Goal: Information Seeking & Learning: Learn about a topic

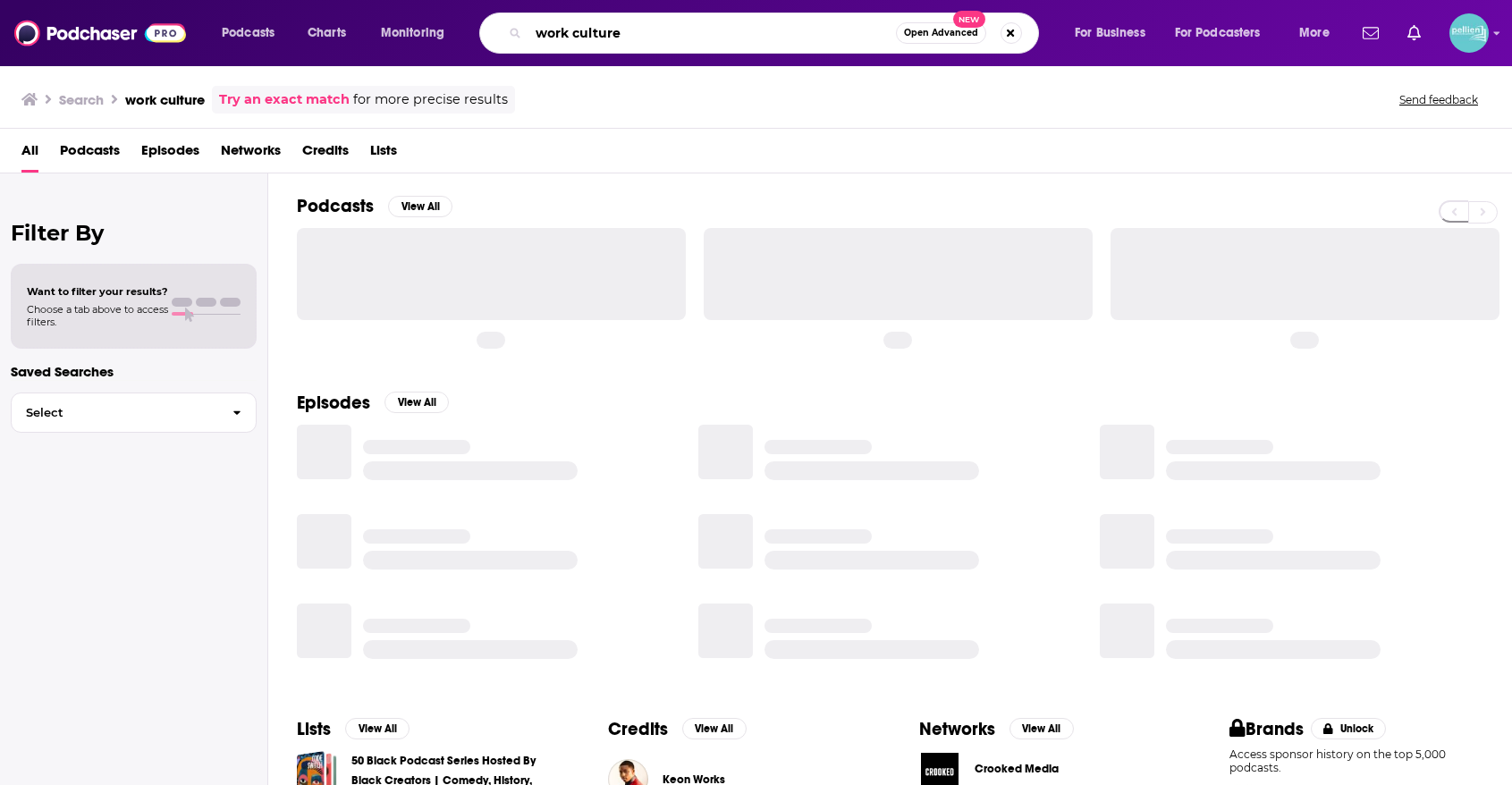
click at [776, 24] on input "work culture" at bounding box center [712, 33] width 368 height 29
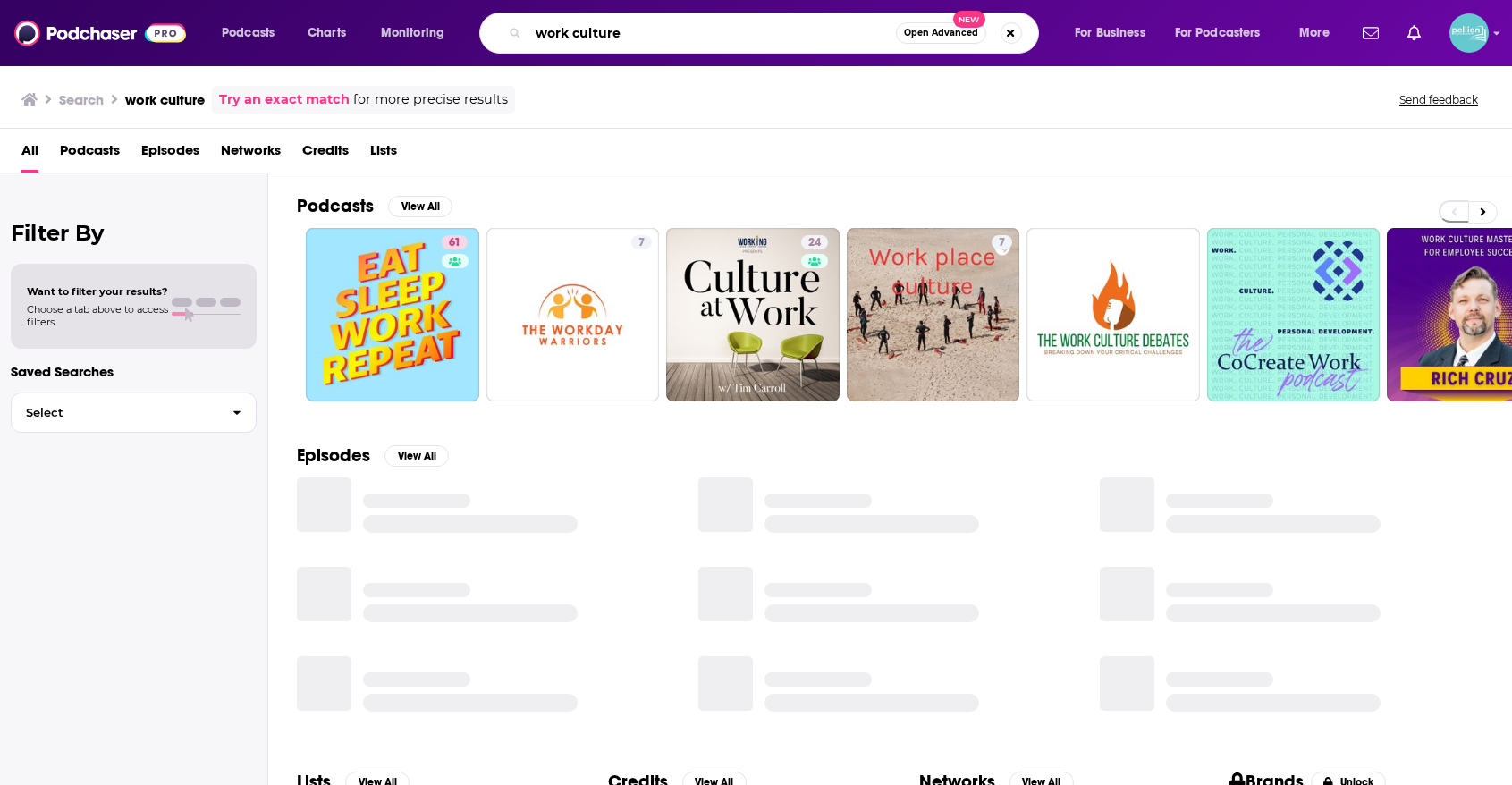
click at [776, 24] on input "work culture" at bounding box center [712, 33] width 368 height 29
paste input "Conscious Design Podcast™"
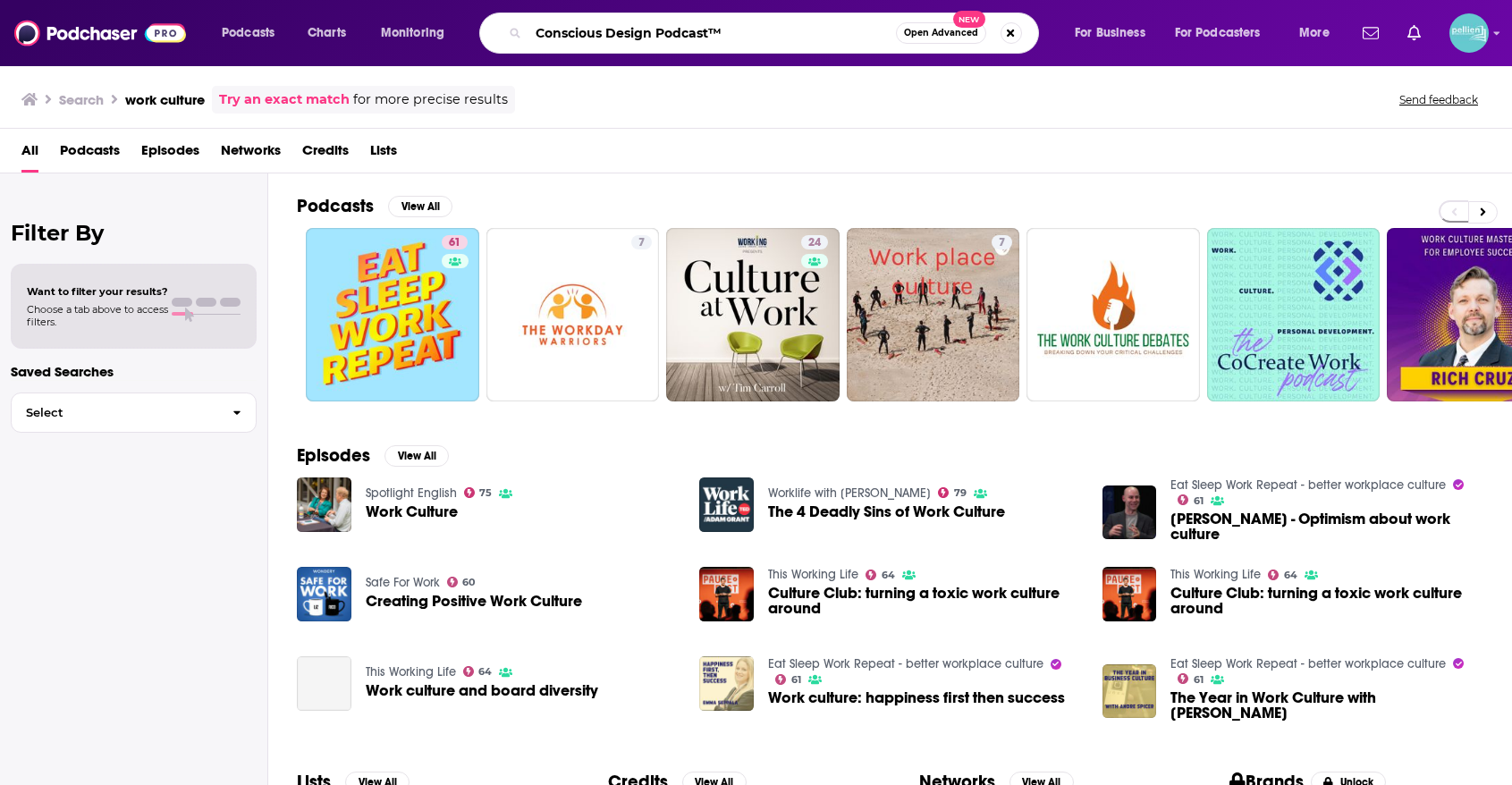
type input "Conscious Design Podcast™"
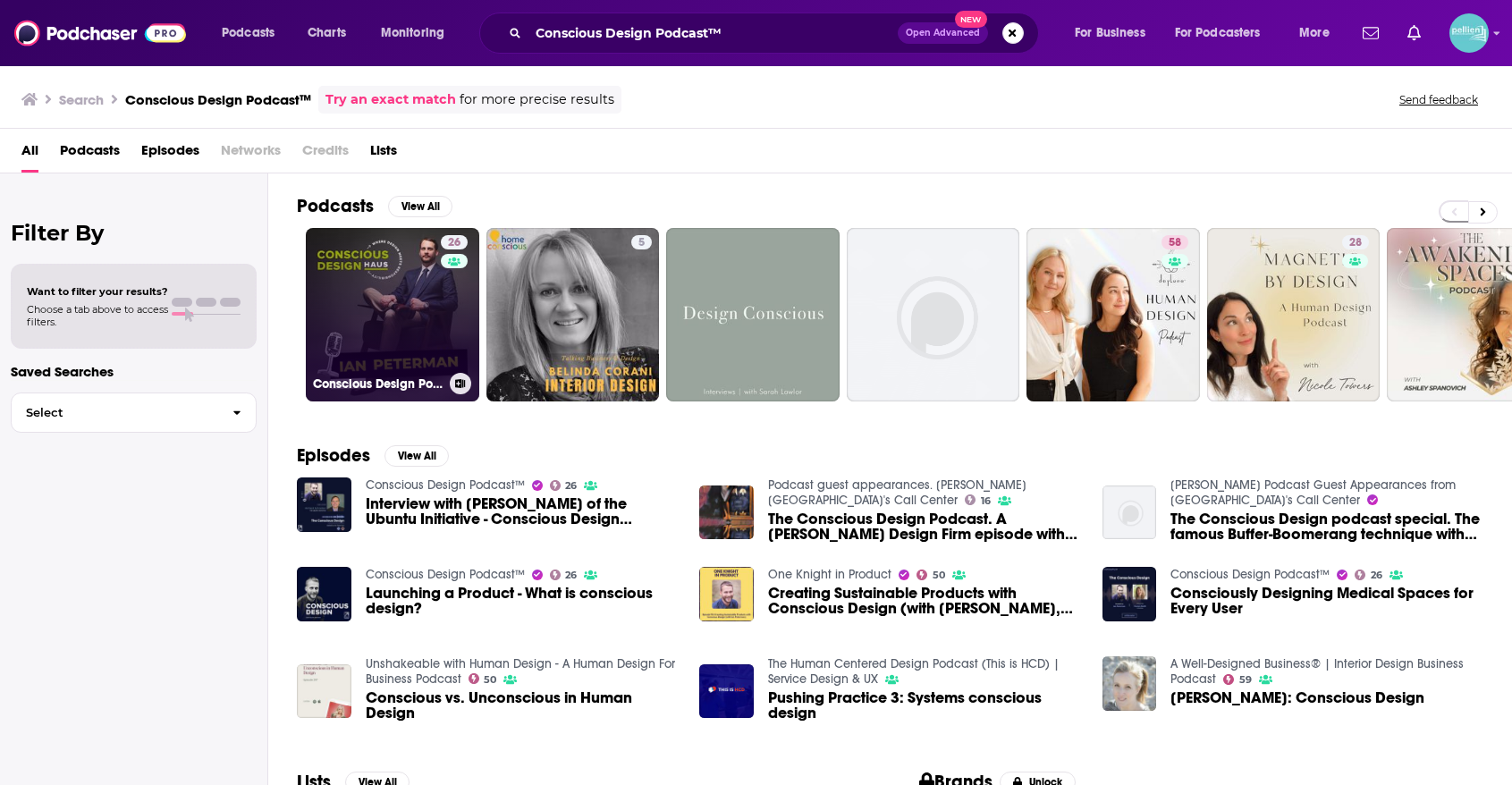
click at [427, 264] on link "26 Conscious Design Podcast™" at bounding box center [393, 315] width 173 height 173
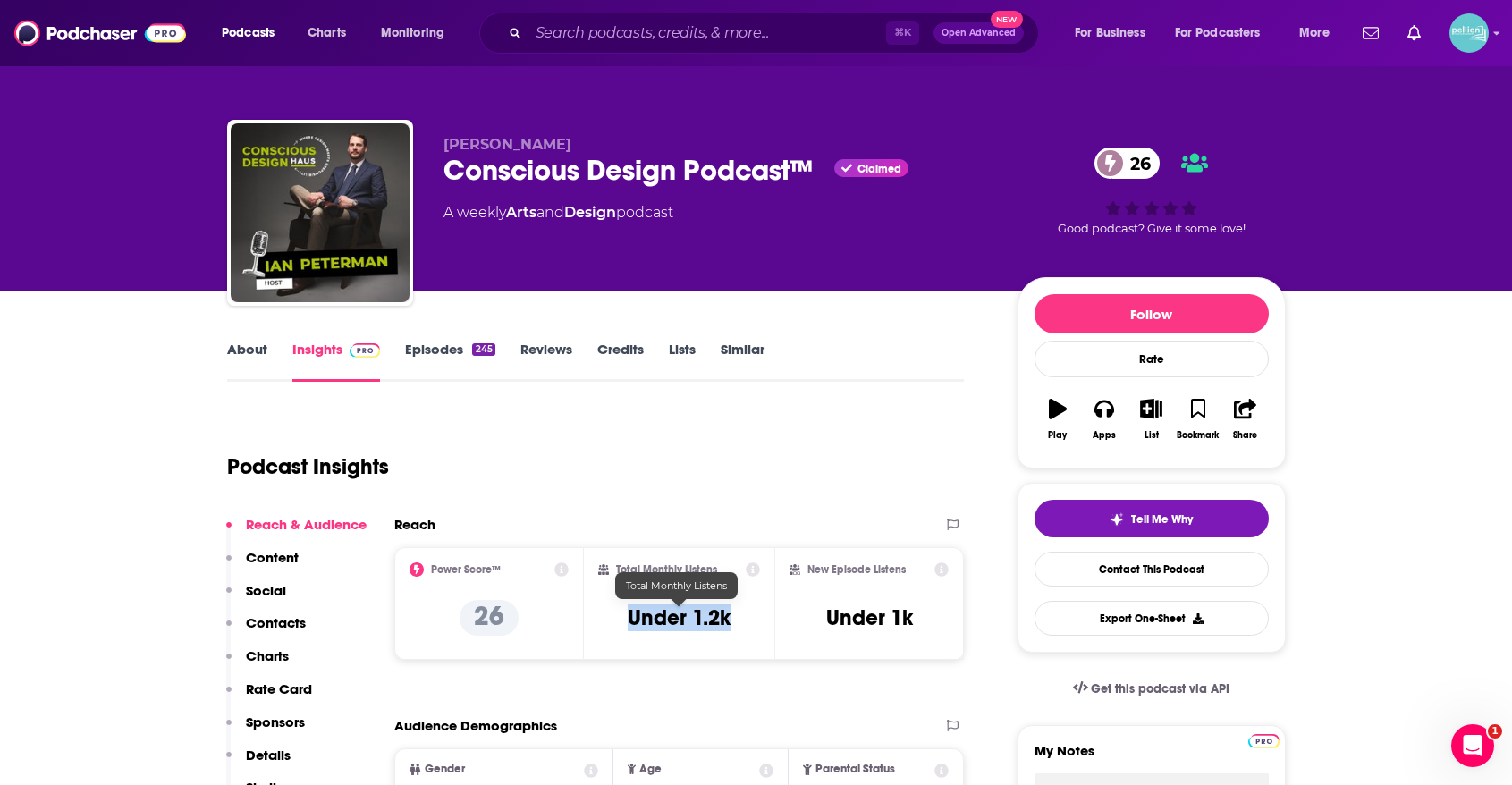
drag, startPoint x: 745, startPoint y: 617, endPoint x: 612, endPoint y: 617, distance: 133.0
click at [612, 617] on div "Total Monthly Listens Under 1.2k" at bounding box center [679, 603] width 161 height 83
copy h3 "Under 1.2k"
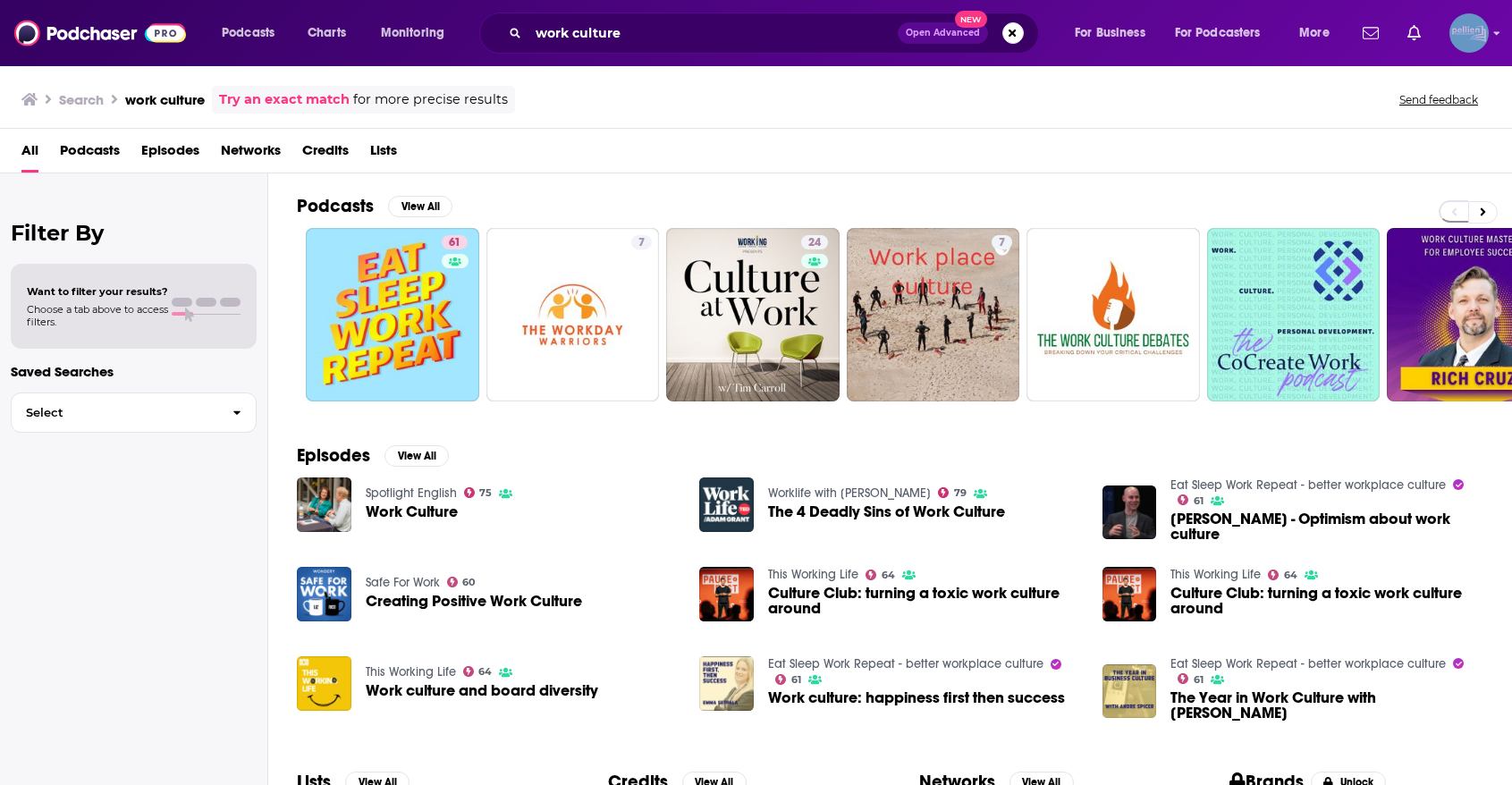
click at [1473, 48] on img "Logged in as JessicaPellien" at bounding box center [1468, 32] width 39 height 39
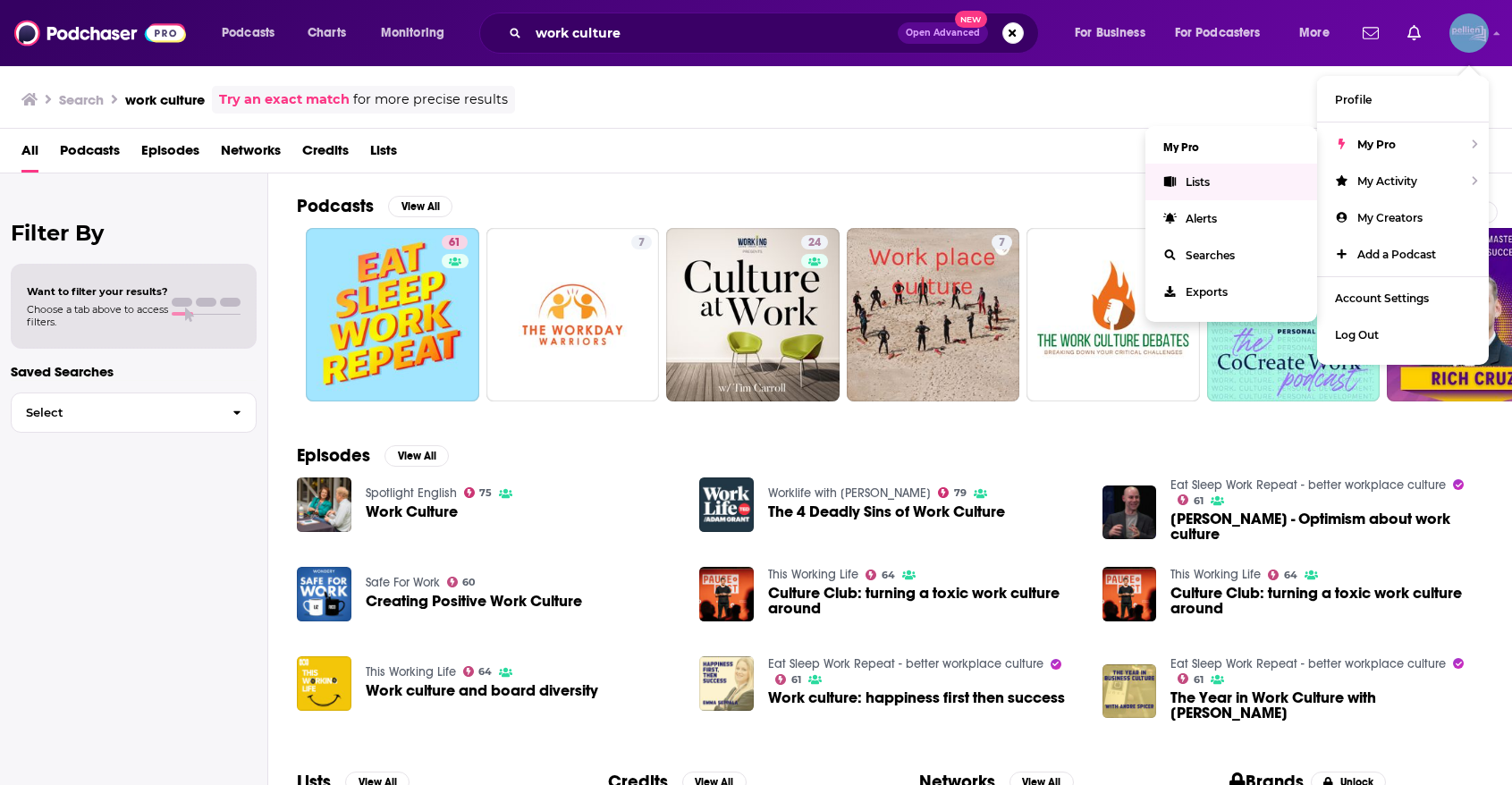
click at [1224, 188] on link "Lists" at bounding box center [1231, 181] width 171 height 37
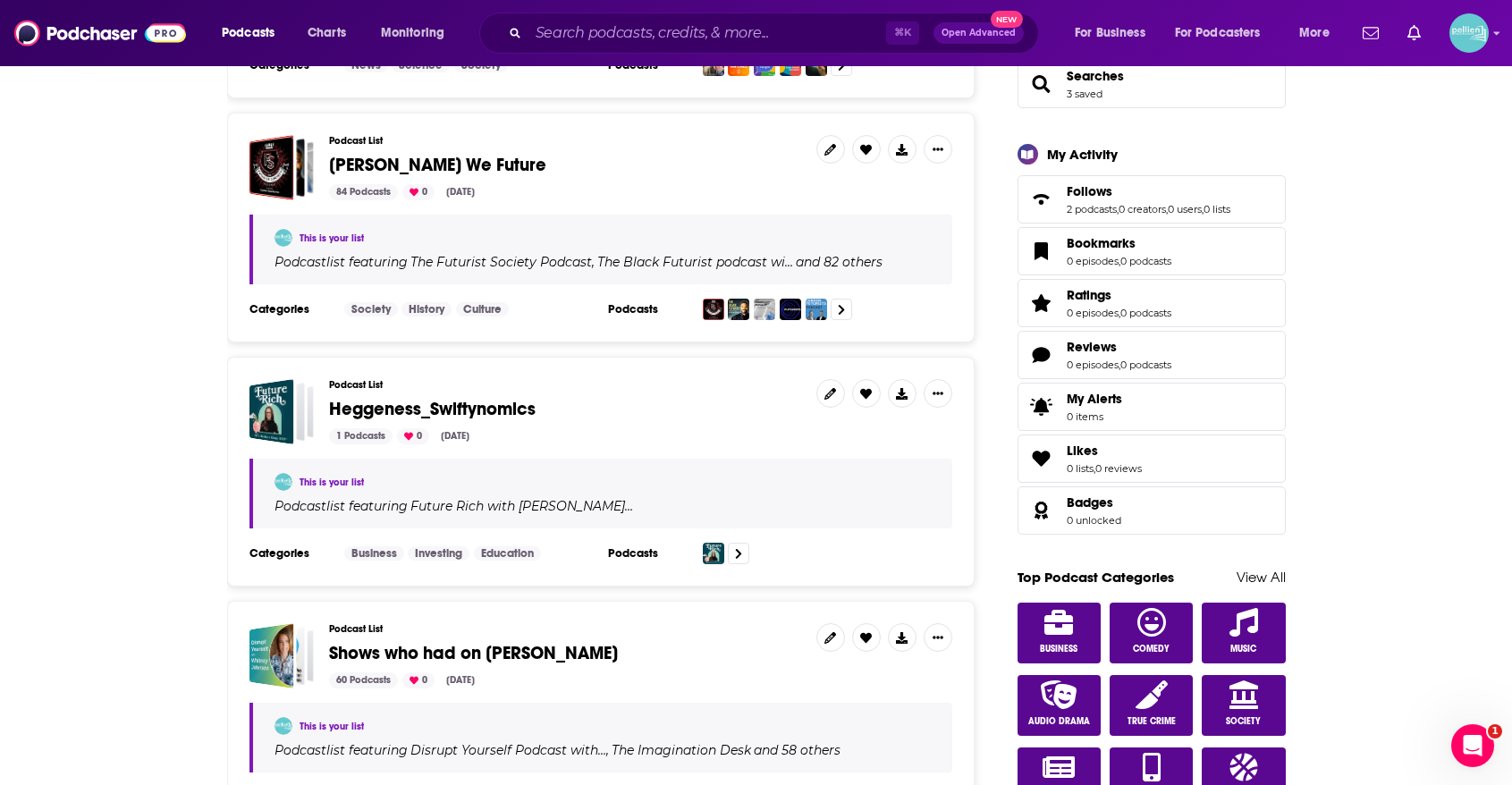
scroll to position [457, 0]
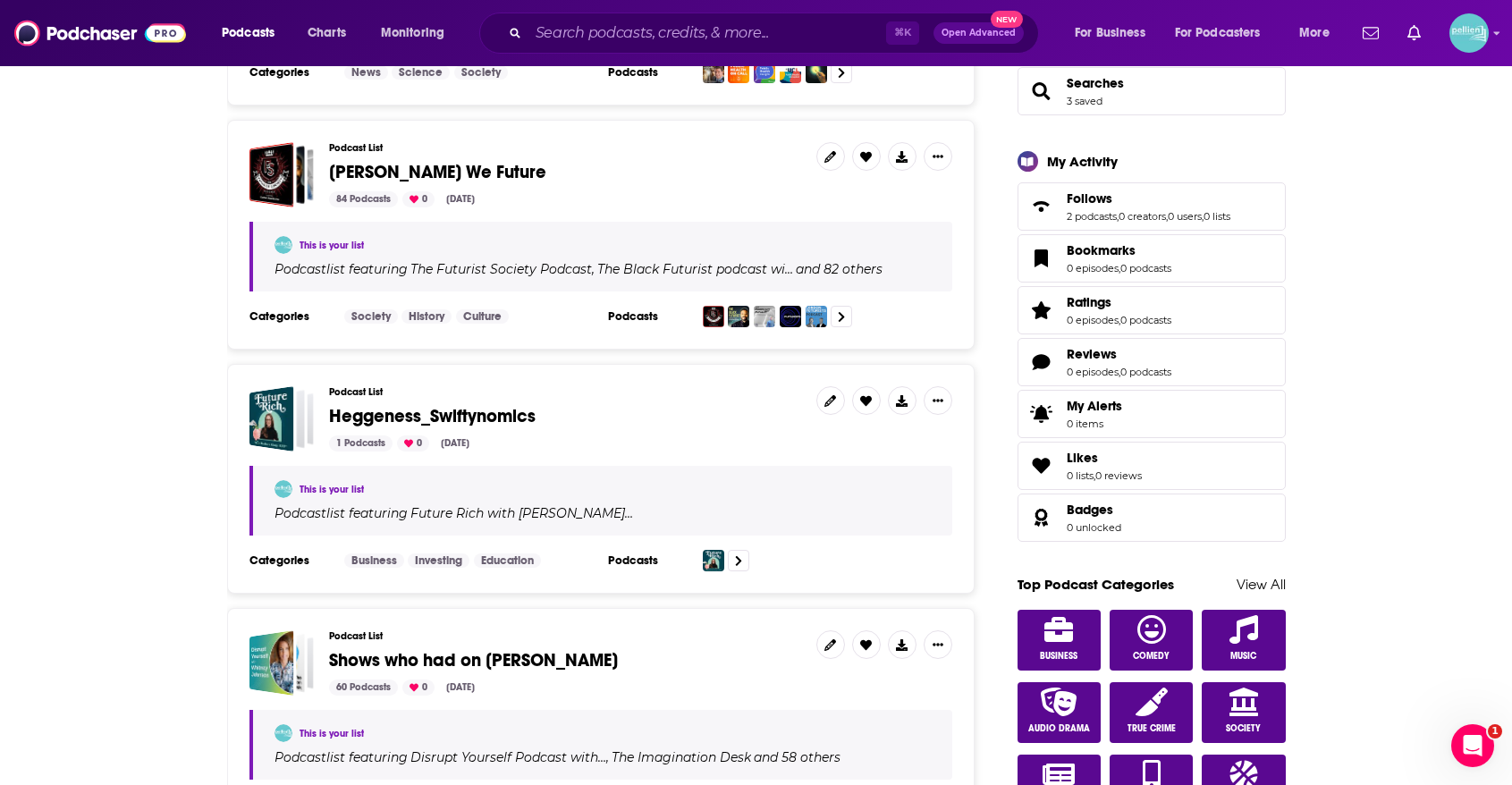
click at [367, 165] on span "[PERSON_NAME] We Future" at bounding box center [438, 171] width 217 height 22
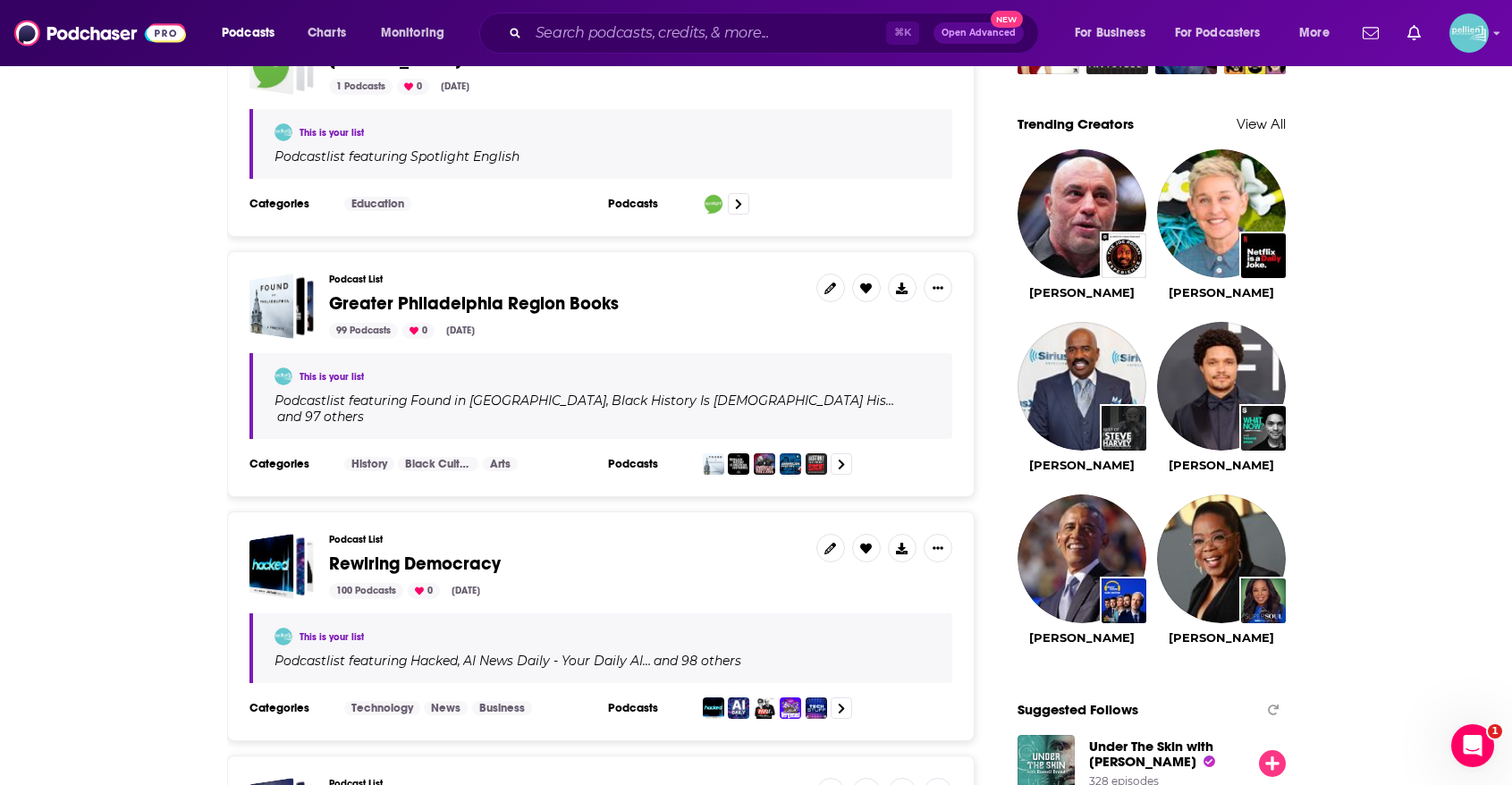
scroll to position [1647, 0]
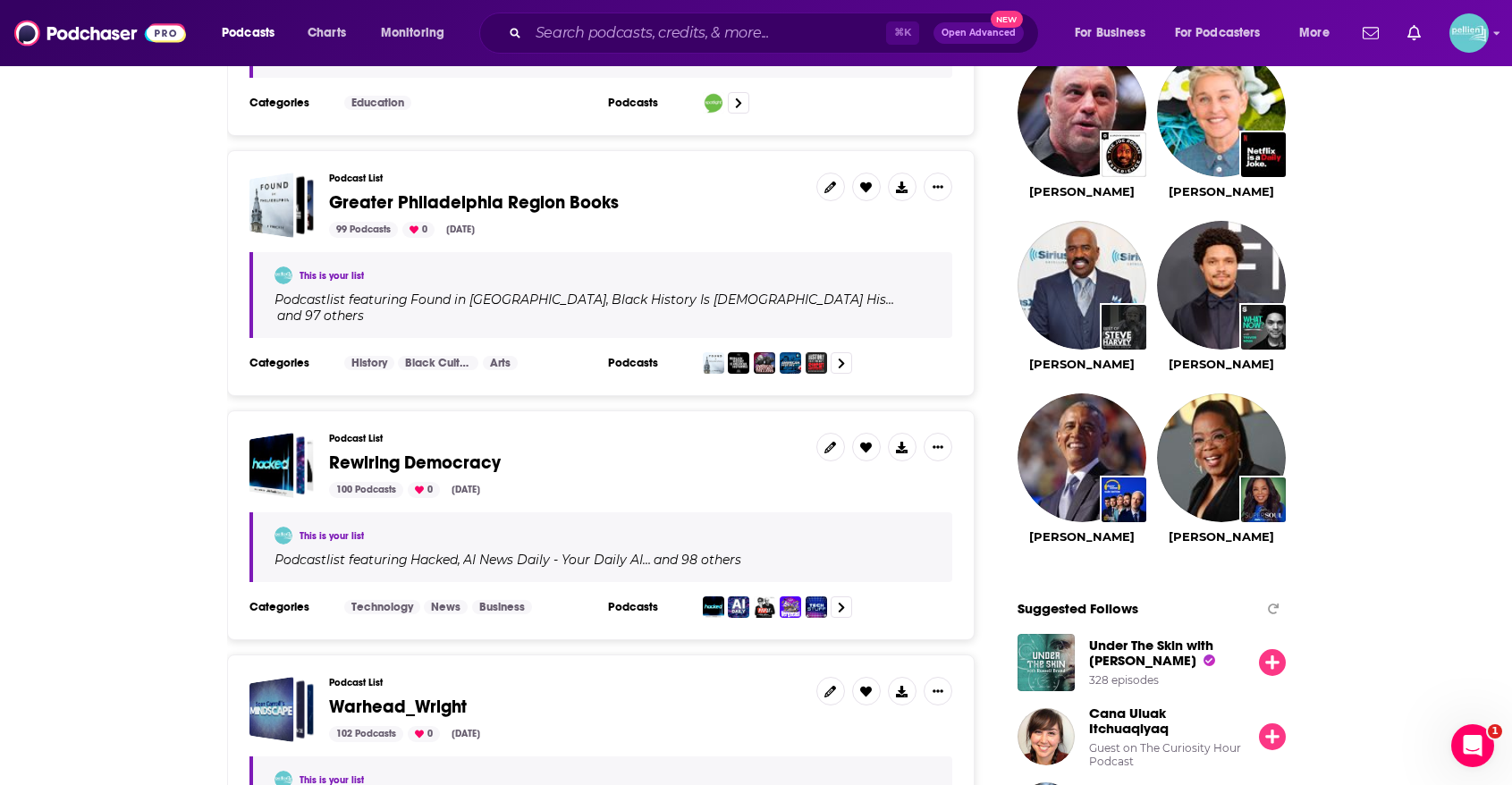
click at [472, 451] on span "Rewiring Democracy" at bounding box center [415, 462] width 171 height 22
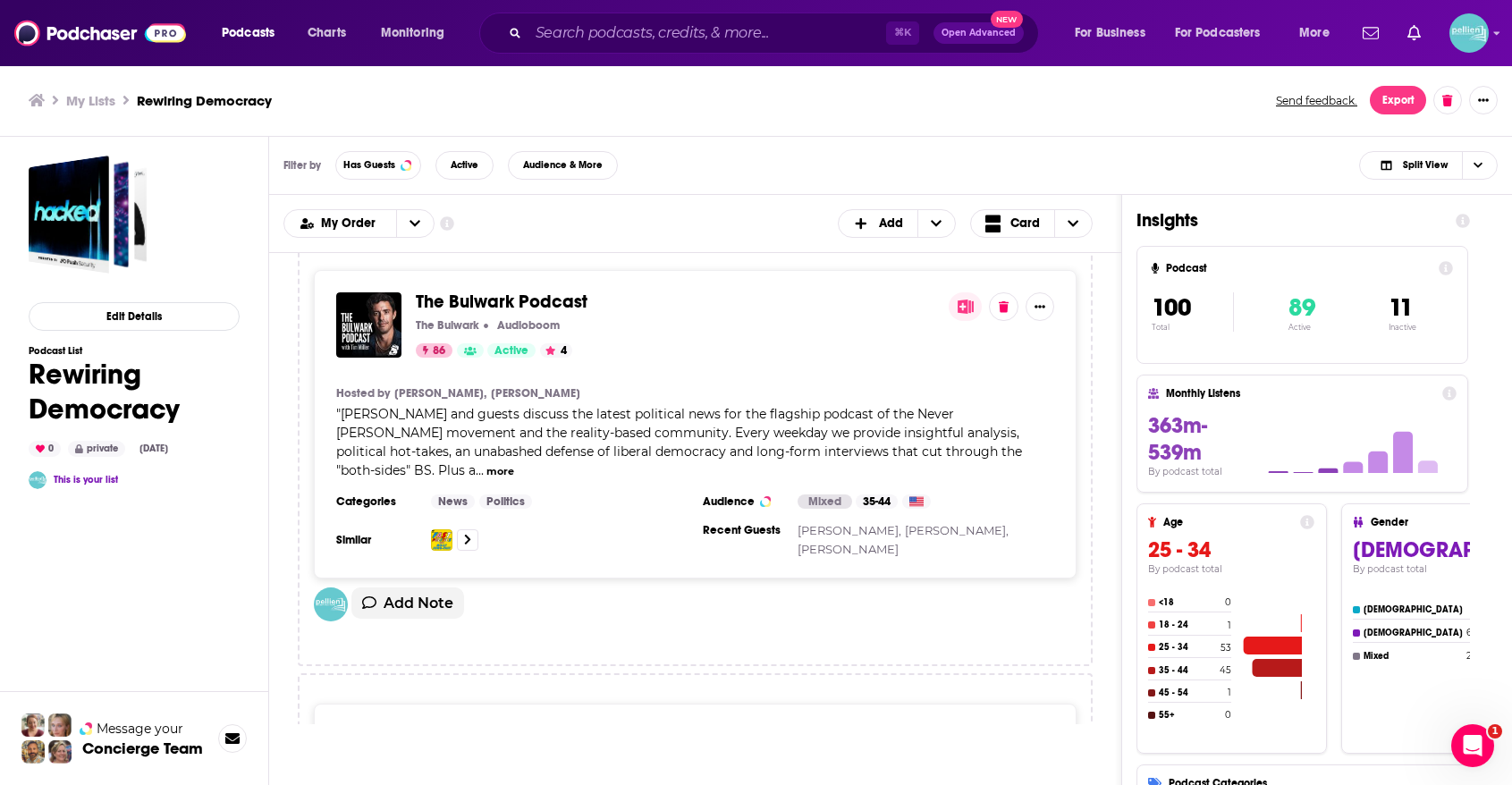
scroll to position [14212, 0]
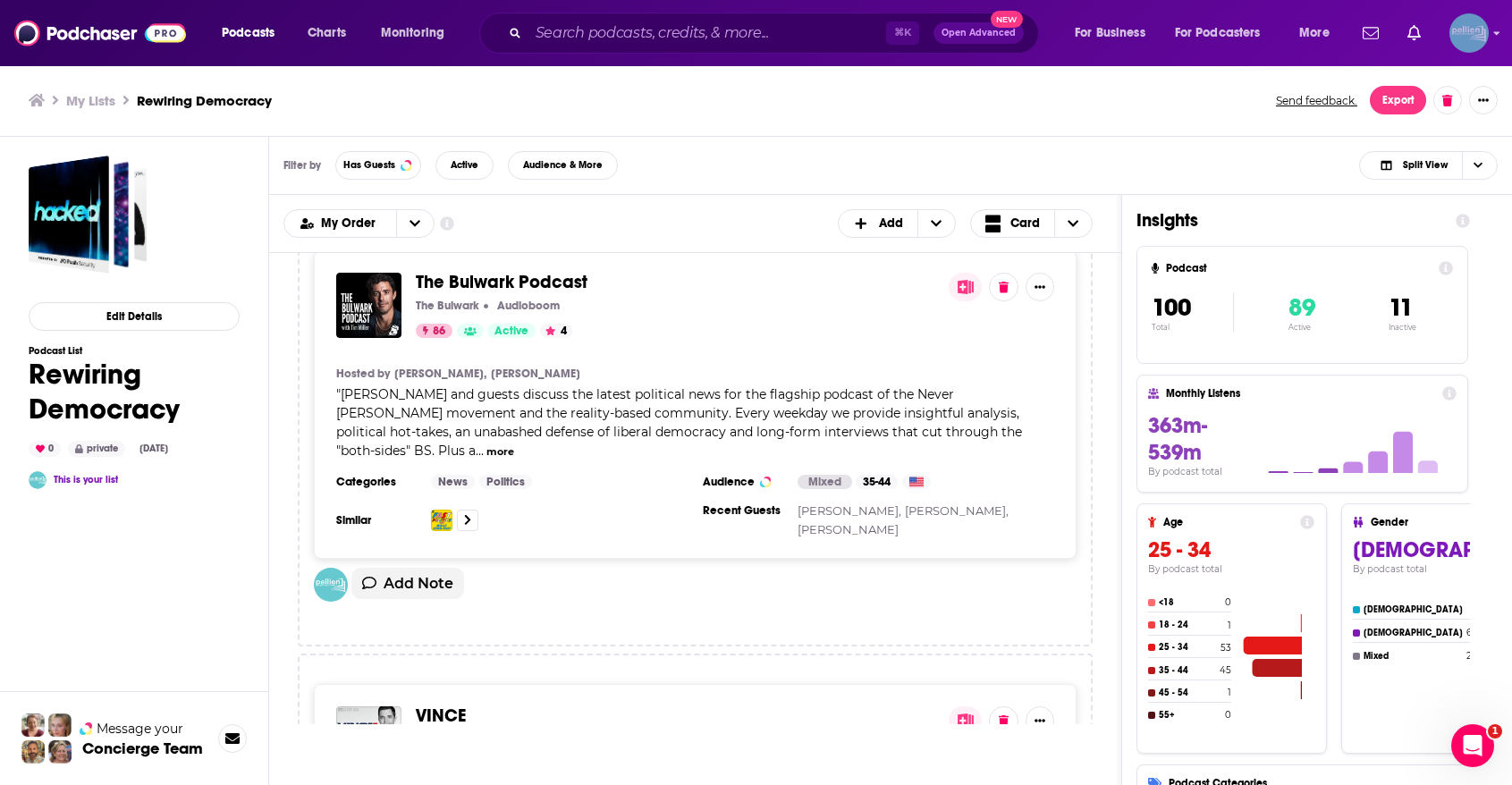
click at [1477, 52] on div "Logged in as JessicaPellien" at bounding box center [1468, 32] width 39 height 39
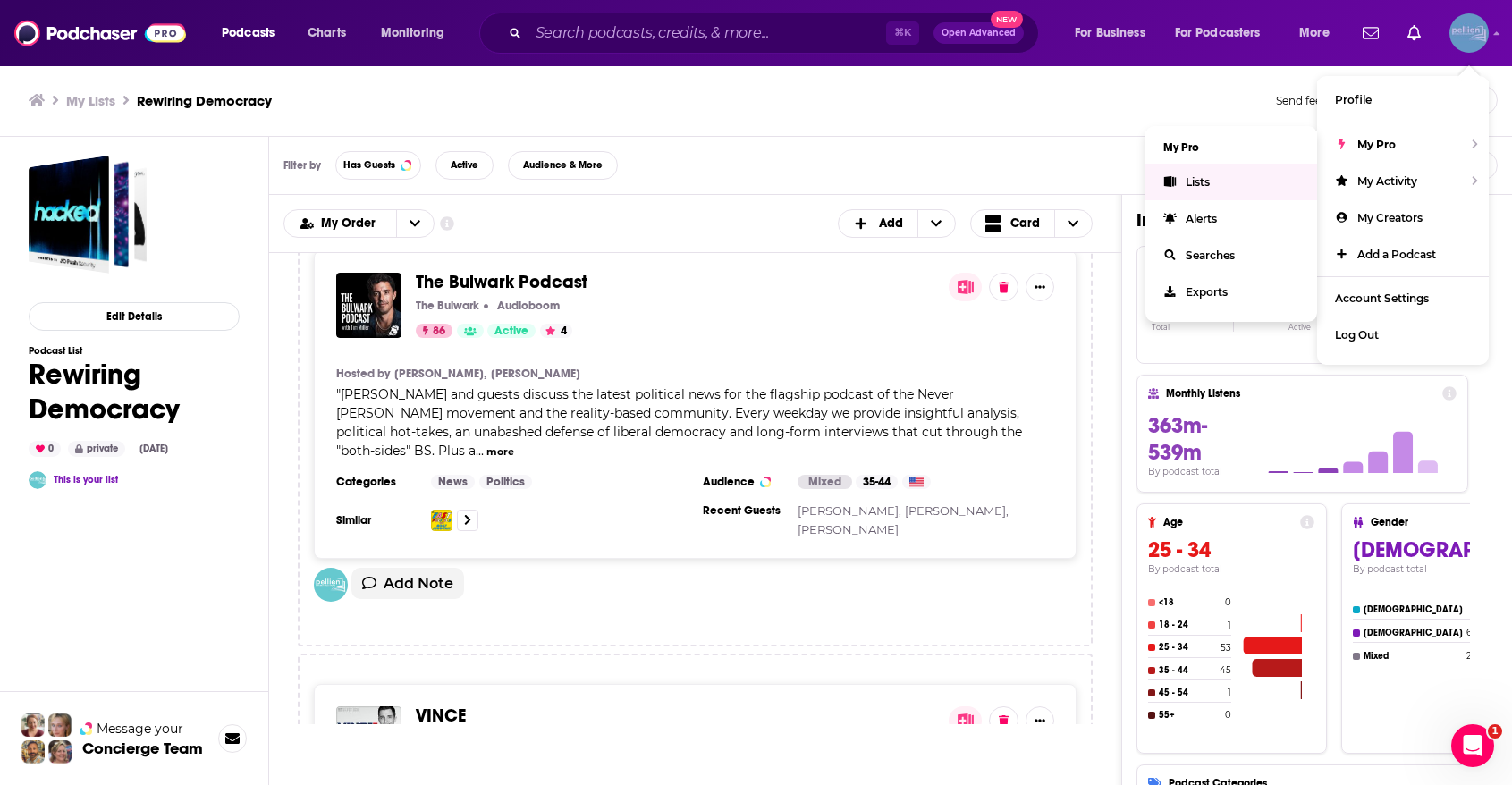
click at [1274, 168] on link "Lists" at bounding box center [1231, 181] width 171 height 37
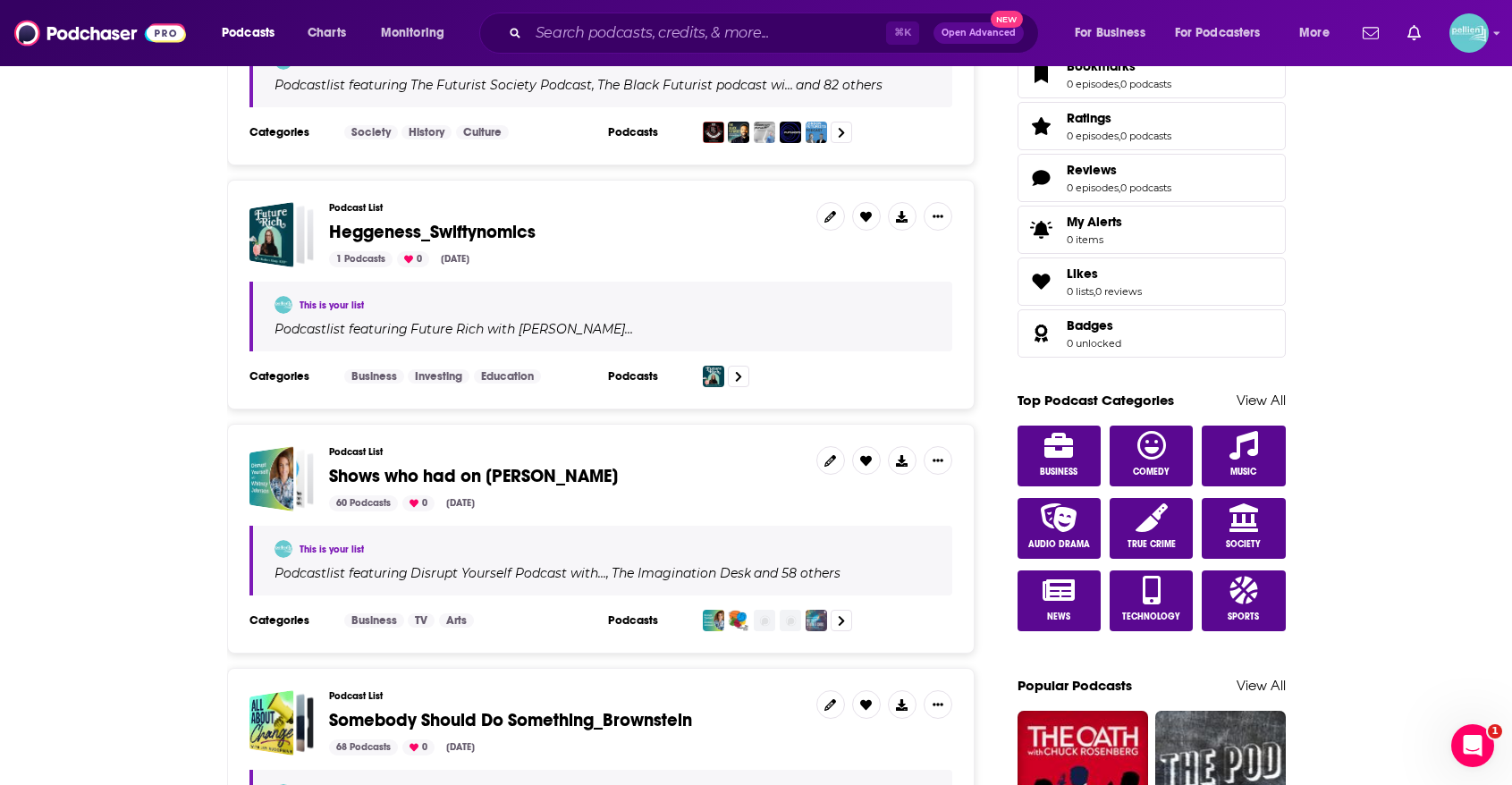
scroll to position [645, 0]
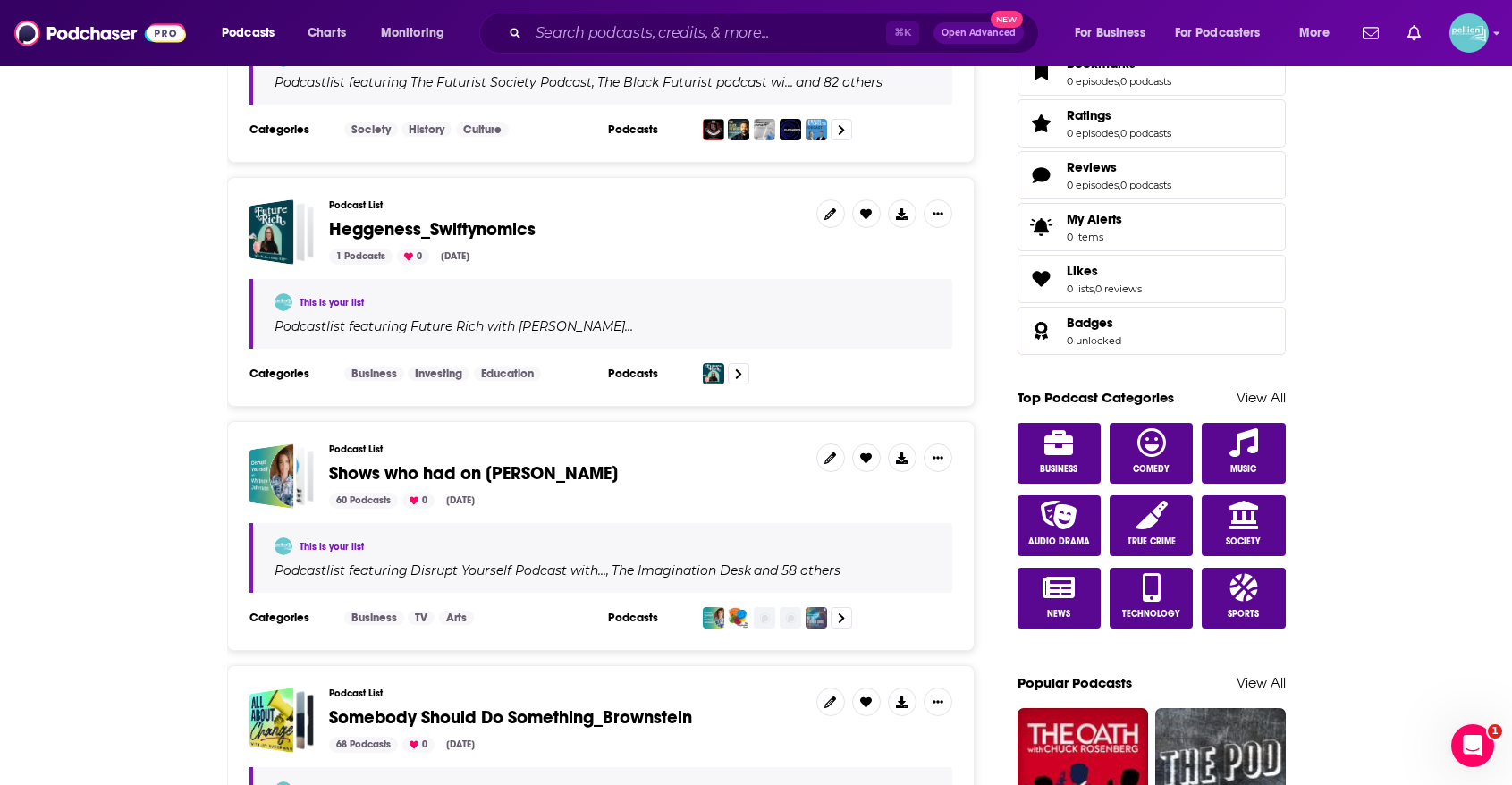
click at [574, 467] on span "Shows who had on [PERSON_NAME]" at bounding box center [473, 473] width 289 height 22
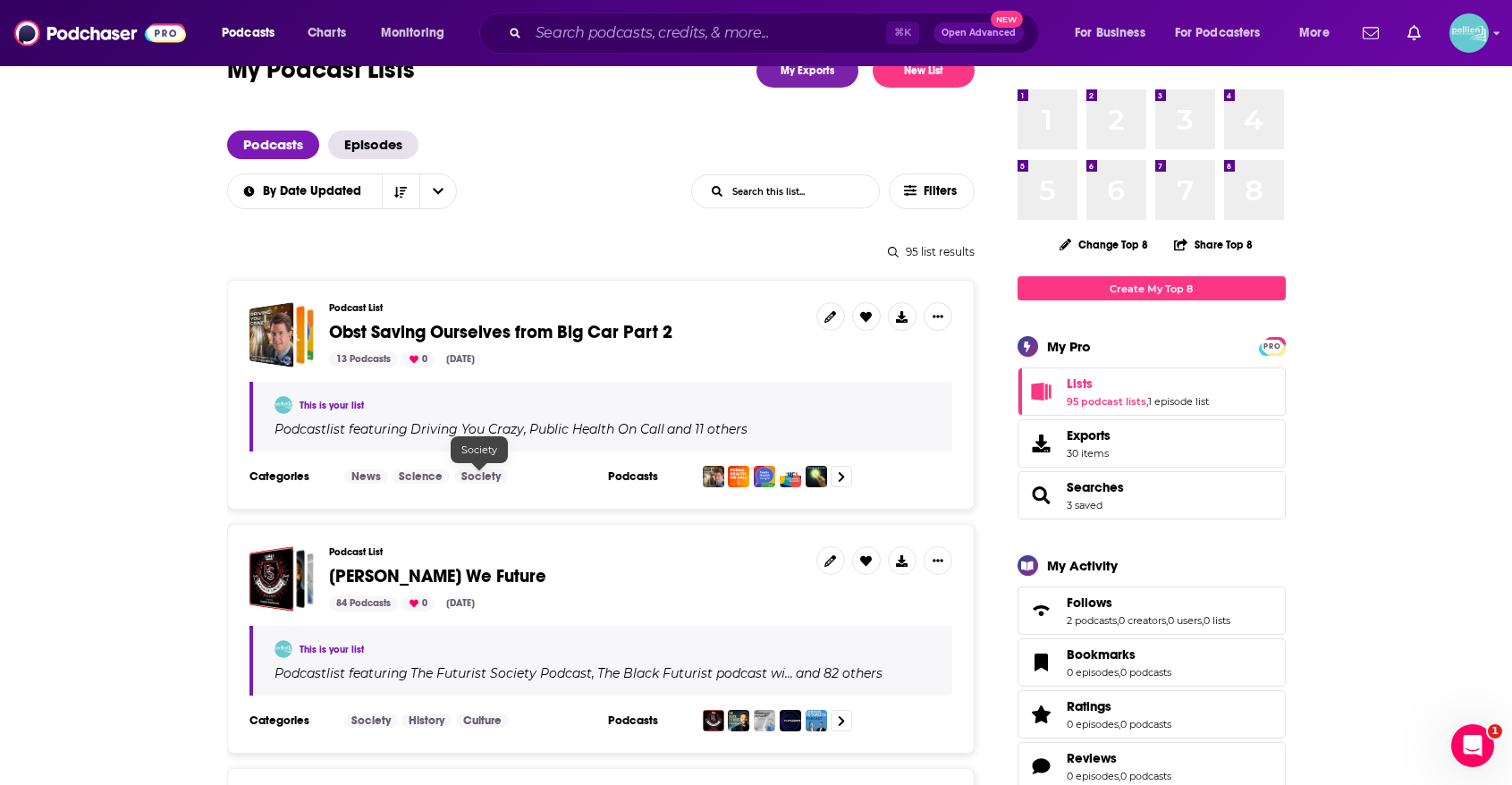
scroll to position [68, 0]
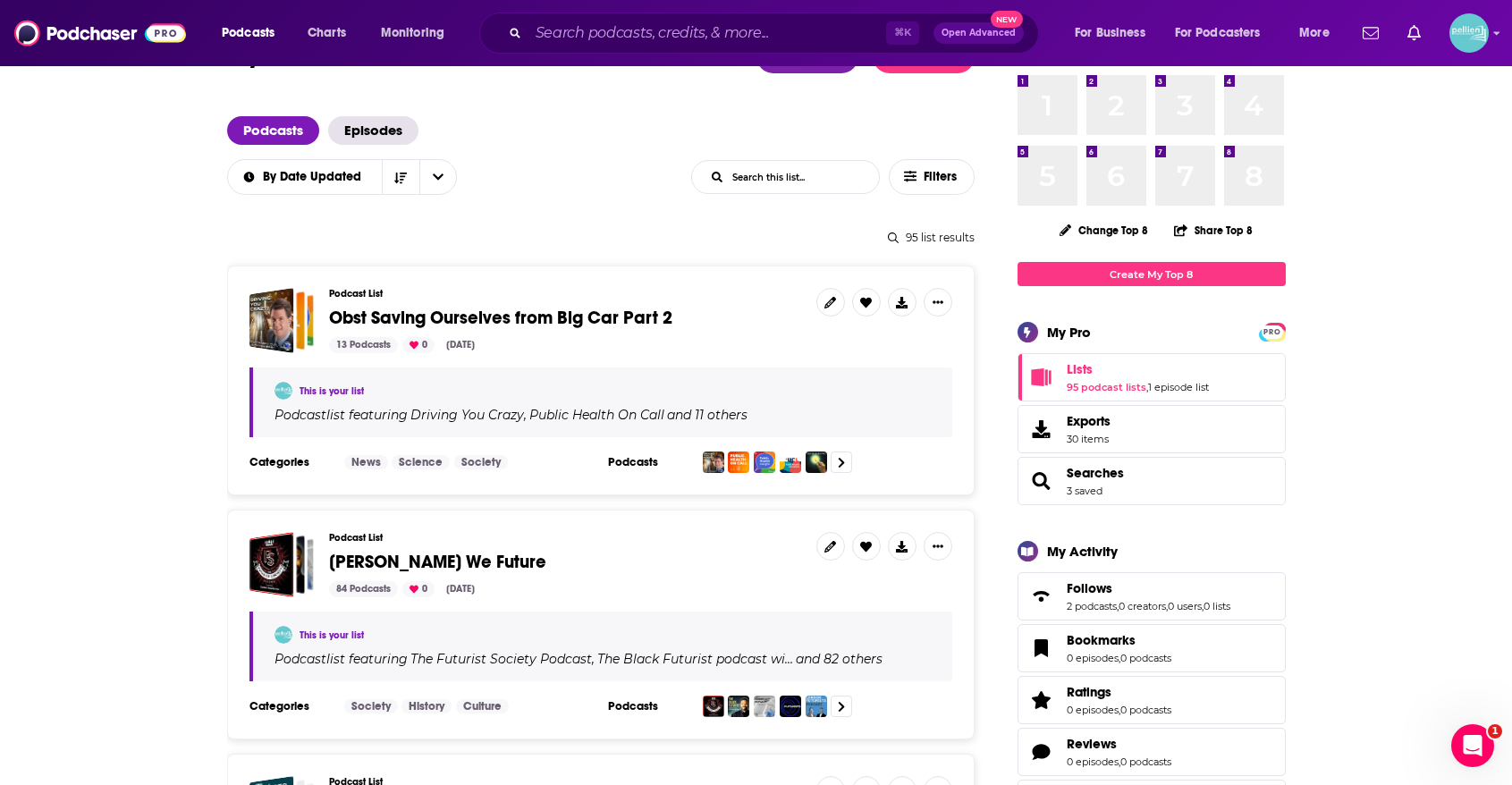
click at [447, 552] on span "[PERSON_NAME] We Future" at bounding box center [438, 562] width 217 height 22
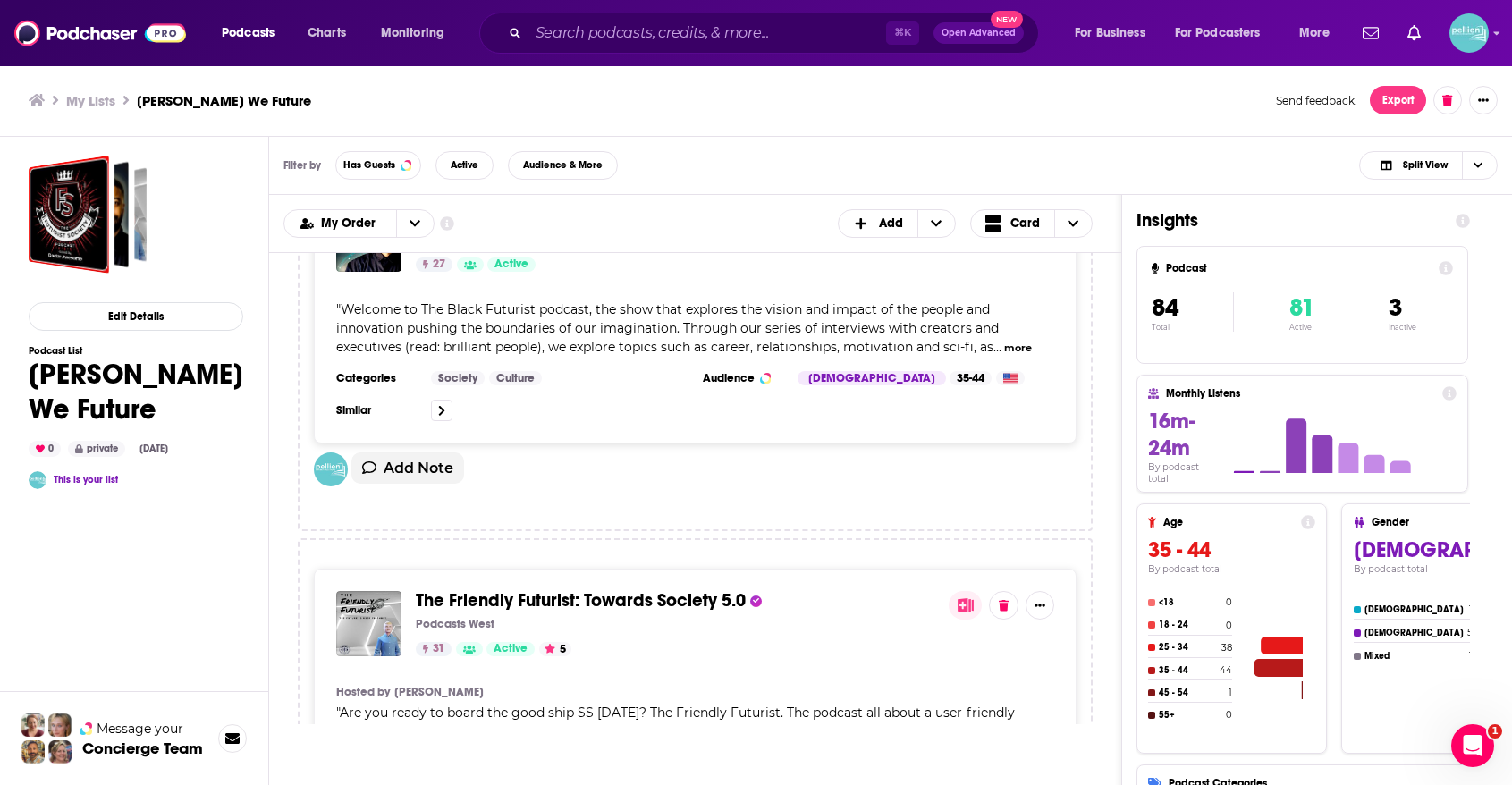
scroll to position [649, 0]
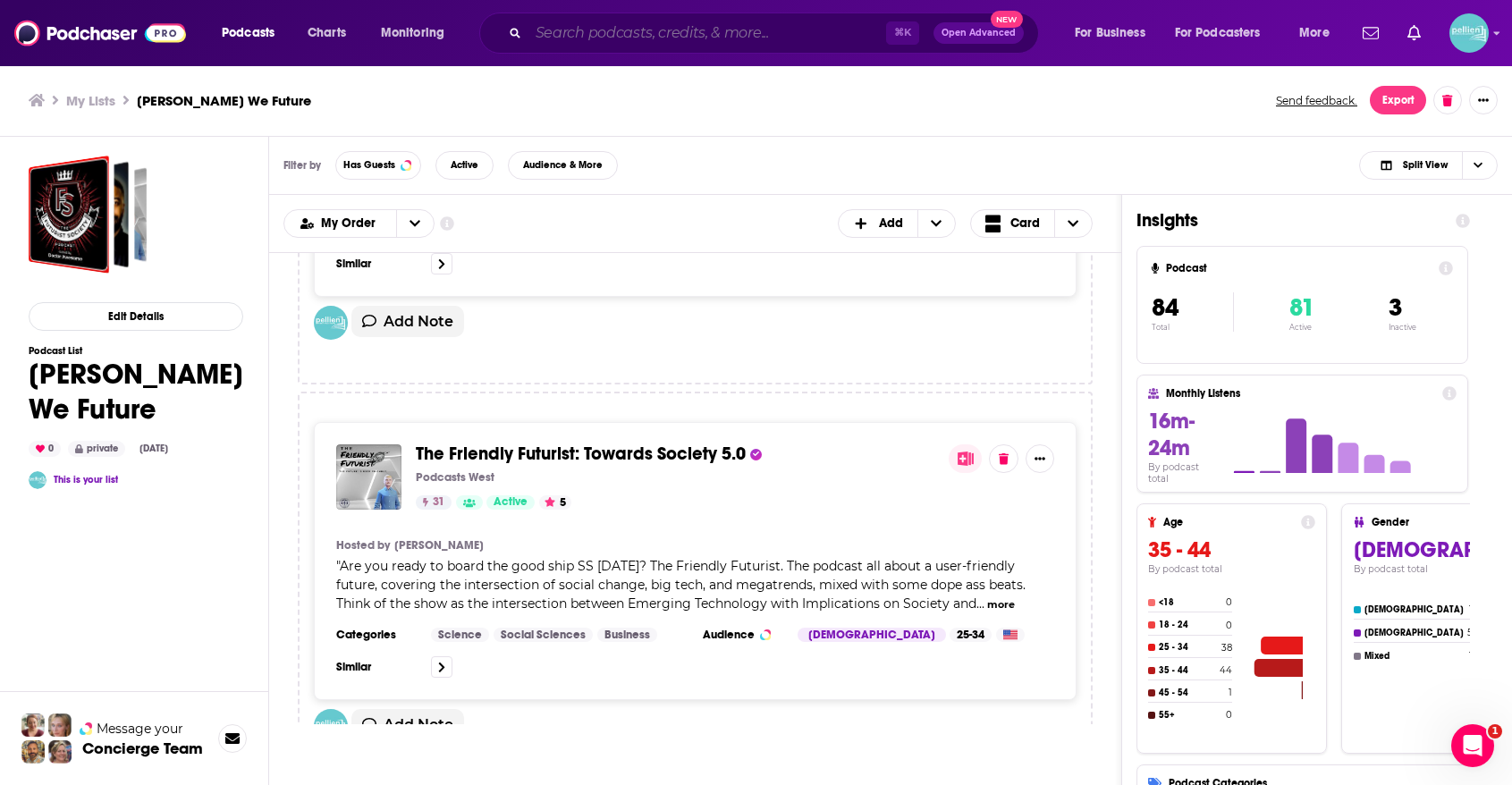
click at [814, 42] on input "Search podcasts, credits, & more..." at bounding box center [707, 33] width 358 height 29
paste input "Possibly Podcast"
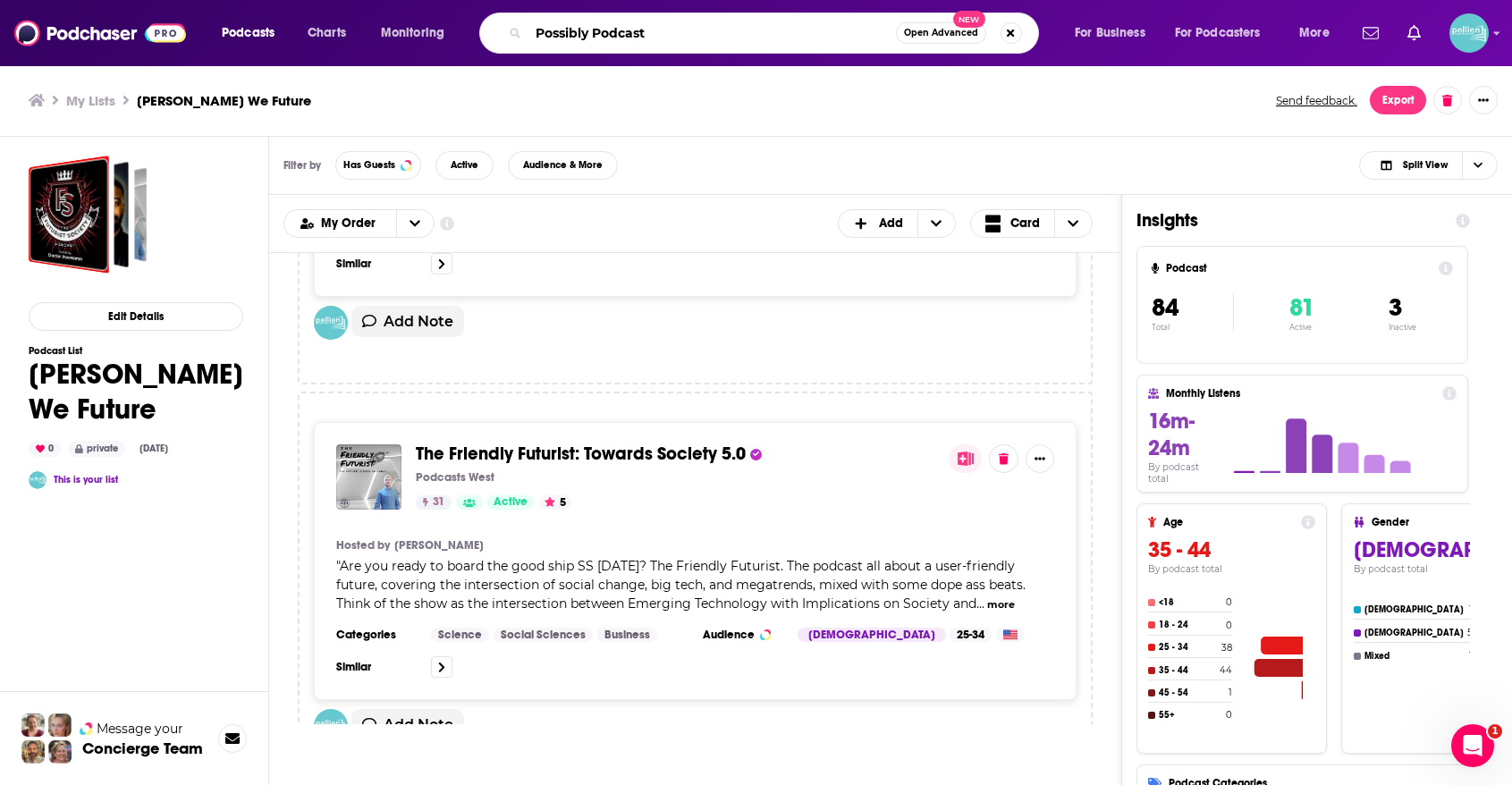
type input "Possibly Podcast"
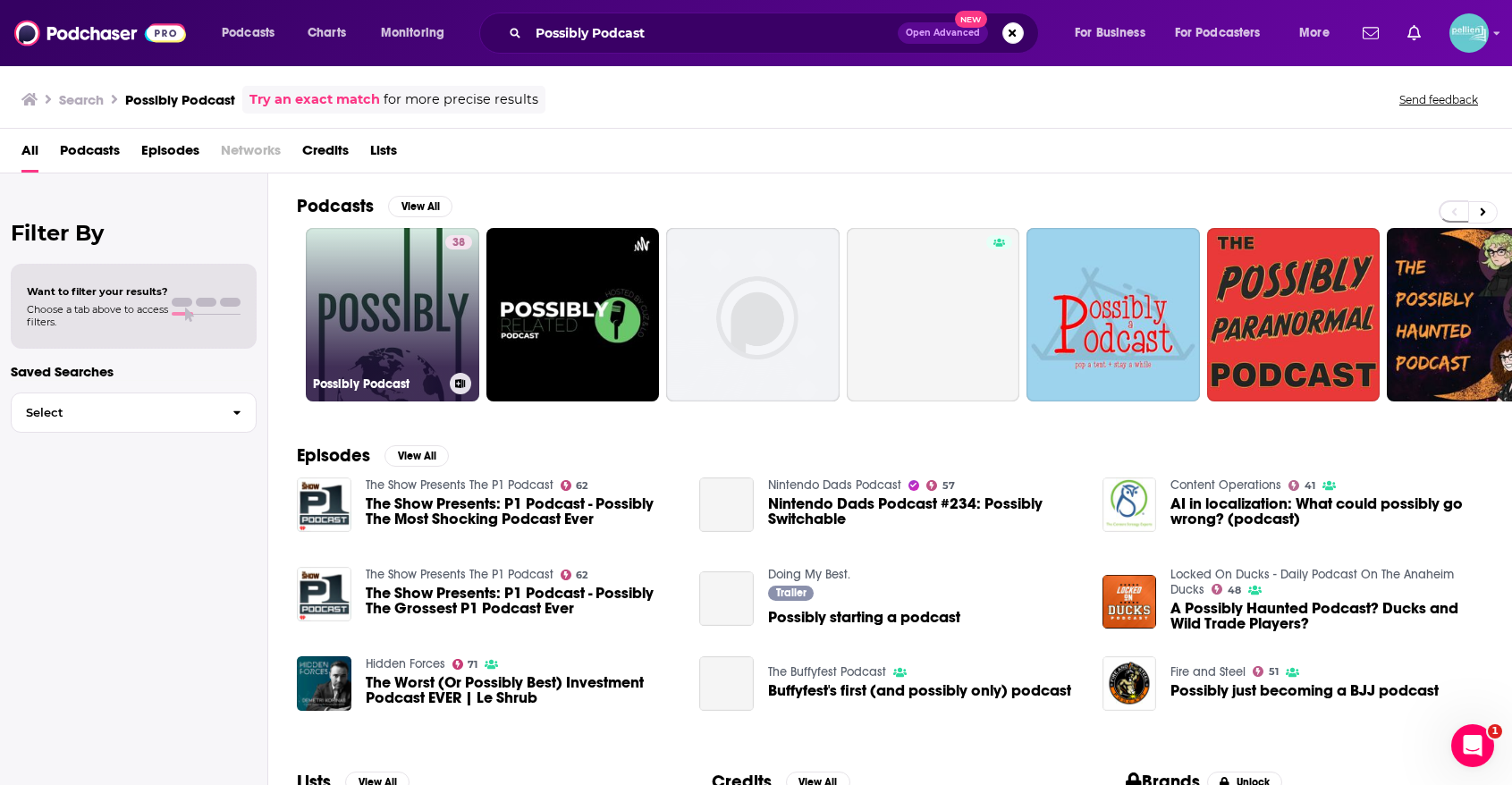
click at [395, 265] on link "38 Possibly Podcast" at bounding box center [393, 315] width 173 height 173
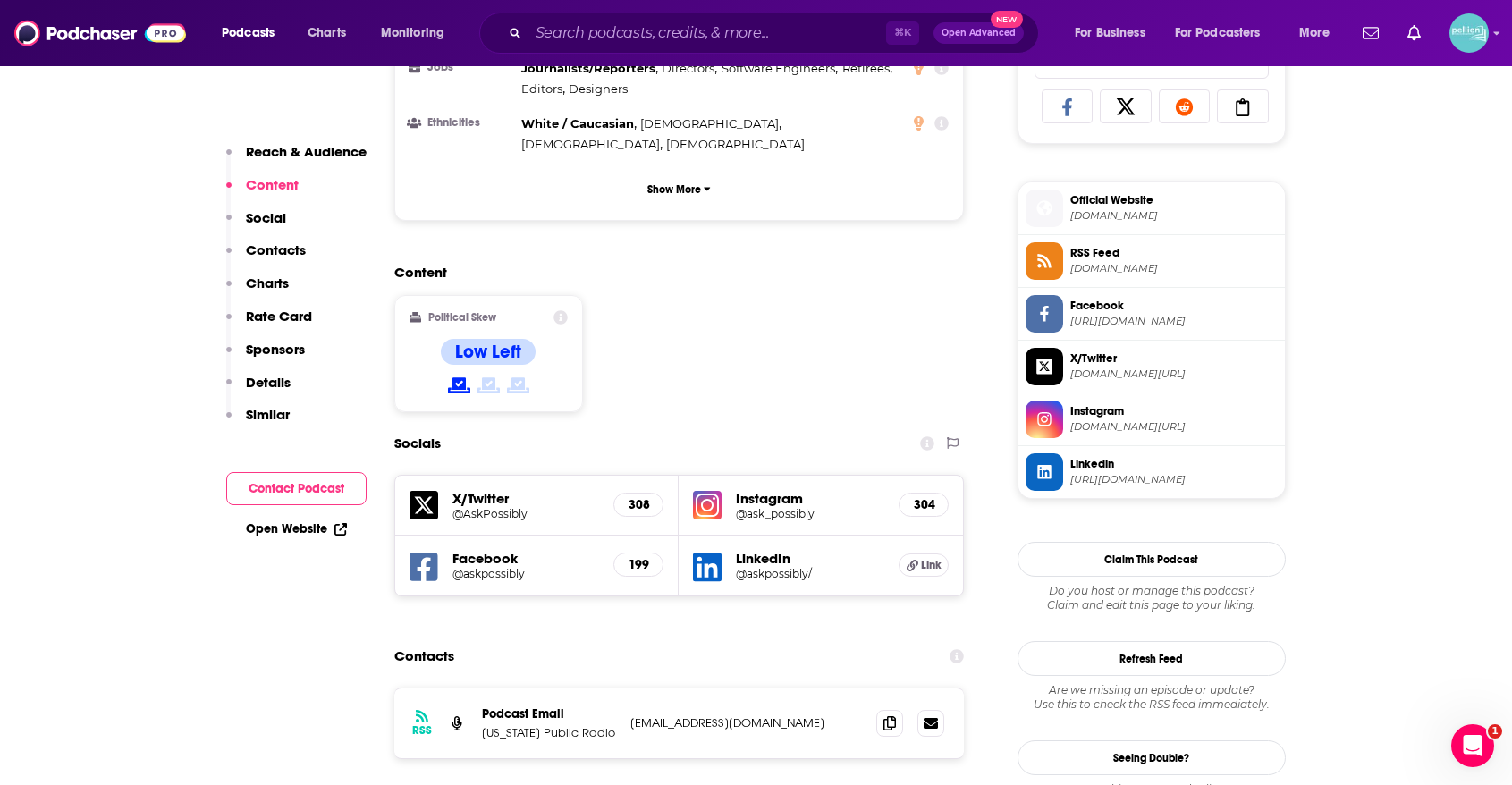
scroll to position [1199, 0]
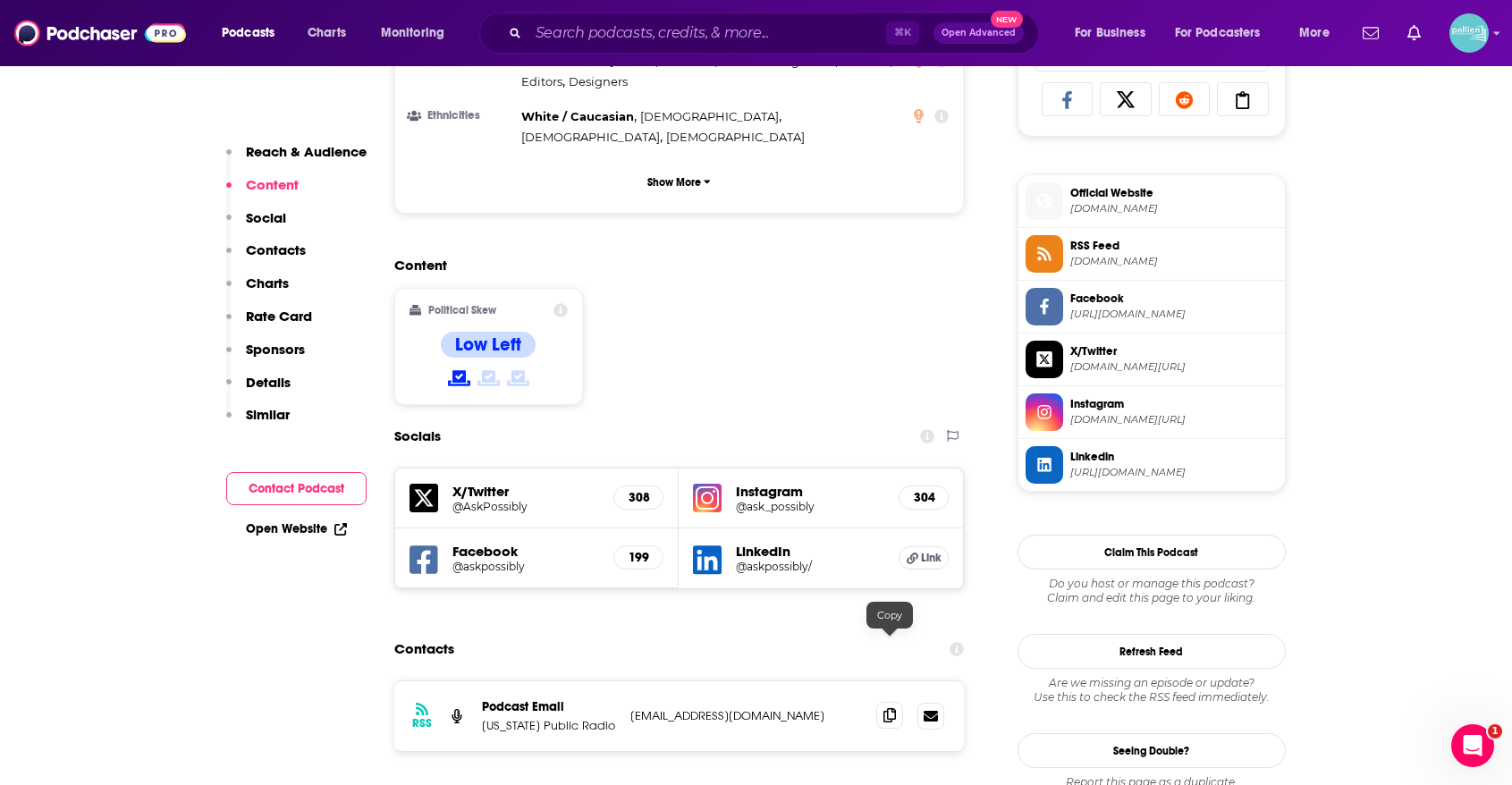
click at [890, 701] on span at bounding box center [889, 714] width 27 height 27
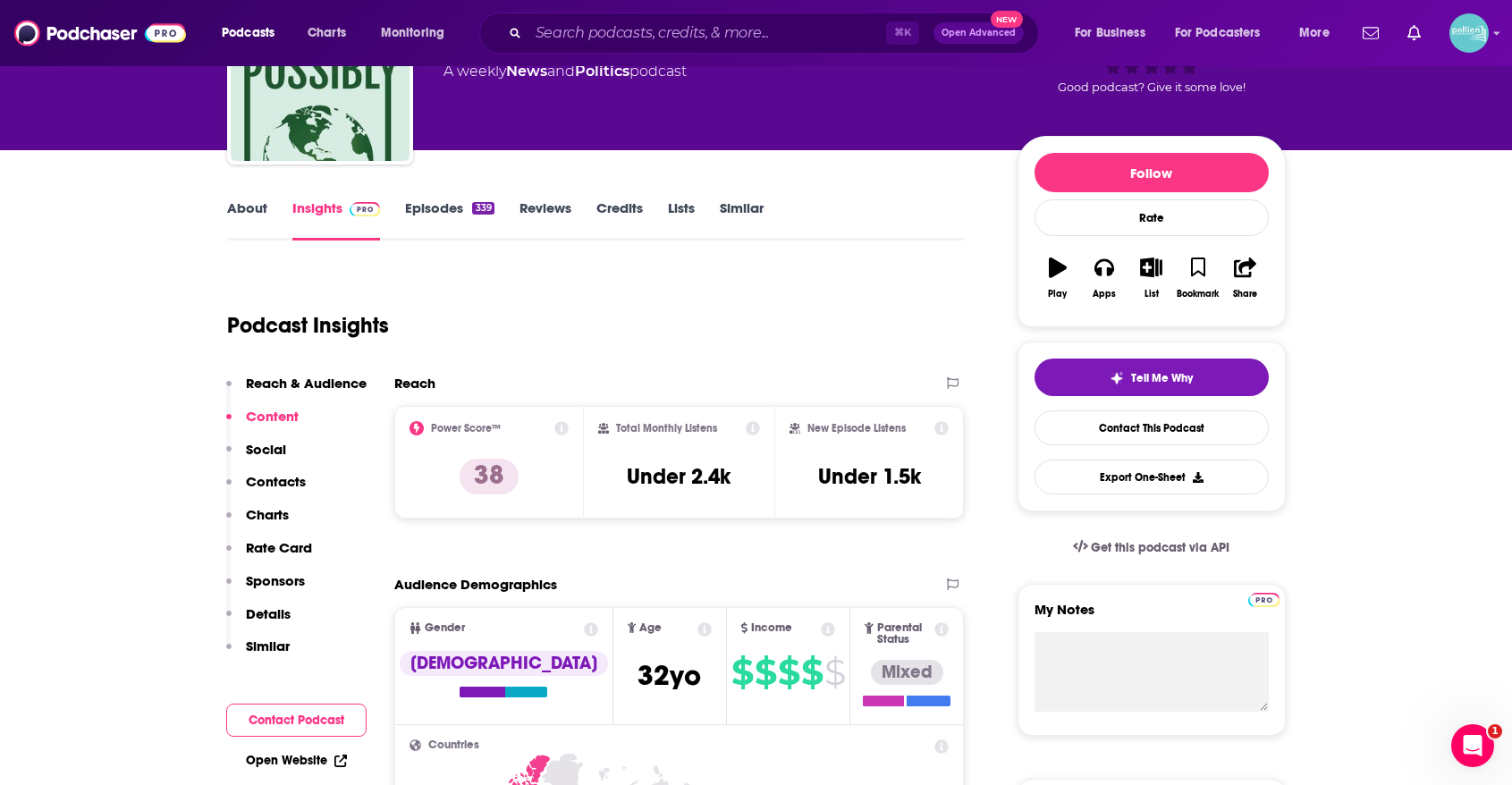
scroll to position [0, 0]
